Goal: Download file/media

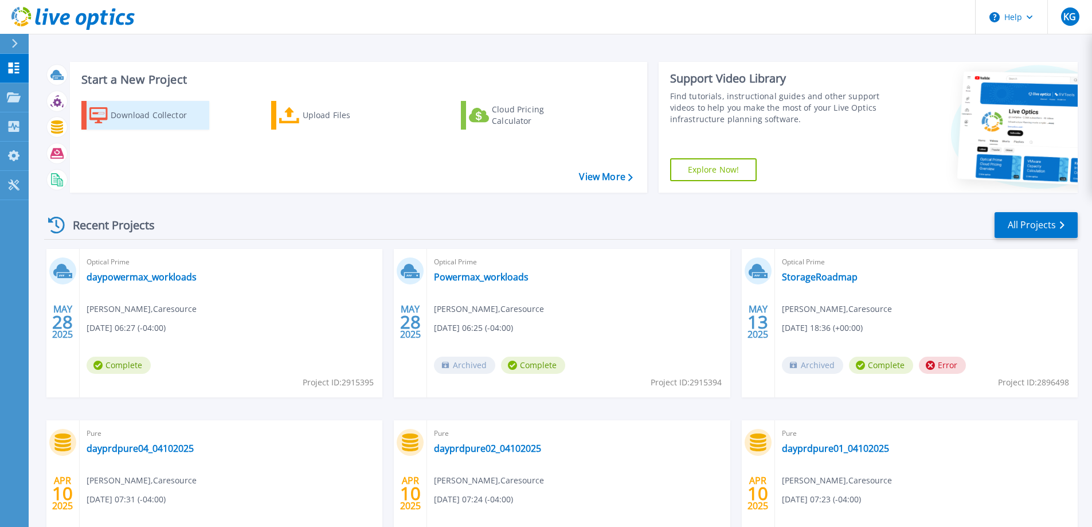
click at [116, 115] on div "Download Collector" at bounding box center [157, 115] width 92 height 23
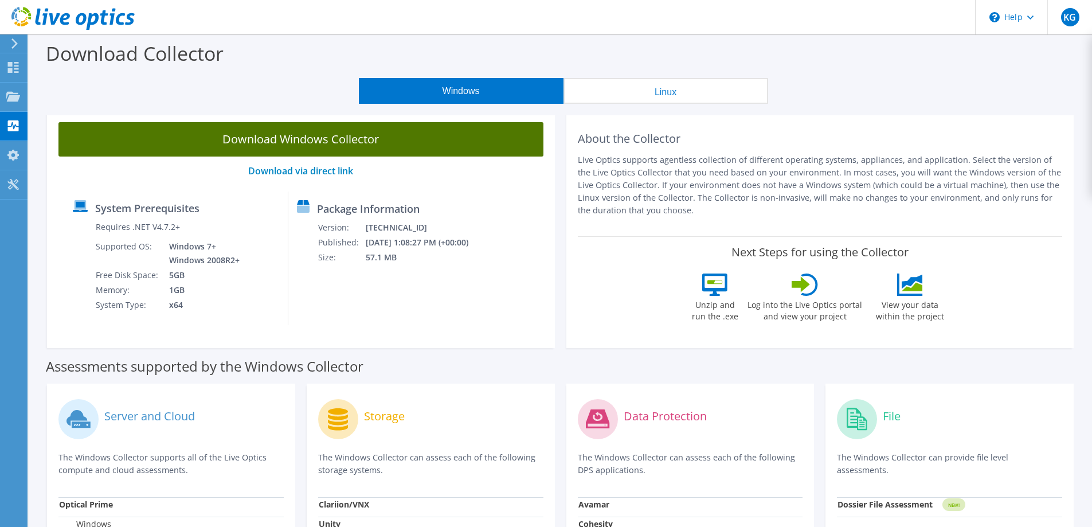
click at [285, 143] on link "Download Windows Collector" at bounding box center [300, 139] width 485 height 34
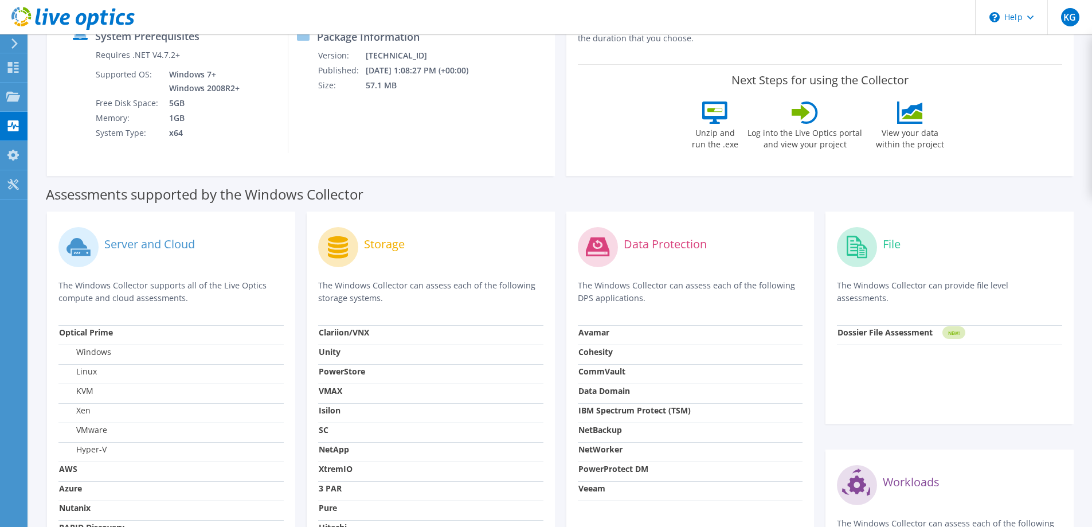
scroll to position [229, 0]
